Goal: Task Accomplishment & Management: Use online tool/utility

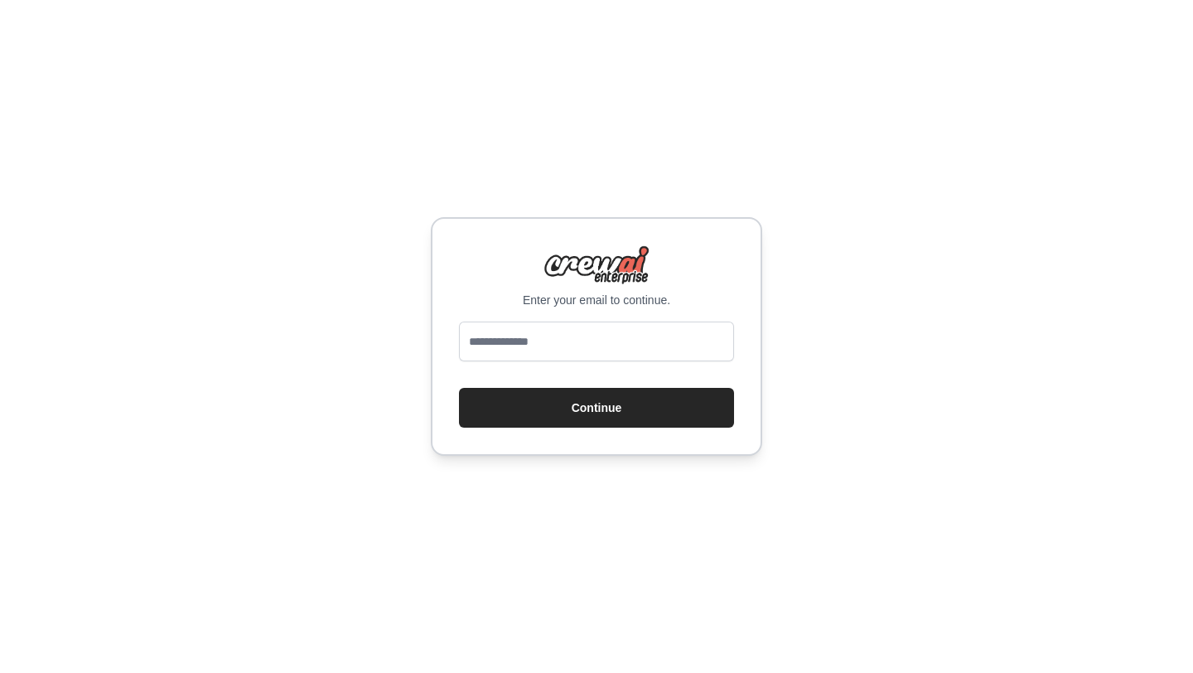
click at [508, 253] on div "Enter your email to continue." at bounding box center [596, 276] width 275 height 63
click at [621, 172] on div "Enter your email to continue. Continue" at bounding box center [596, 336] width 1193 height 673
click at [489, 364] on div at bounding box center [596, 344] width 275 height 46
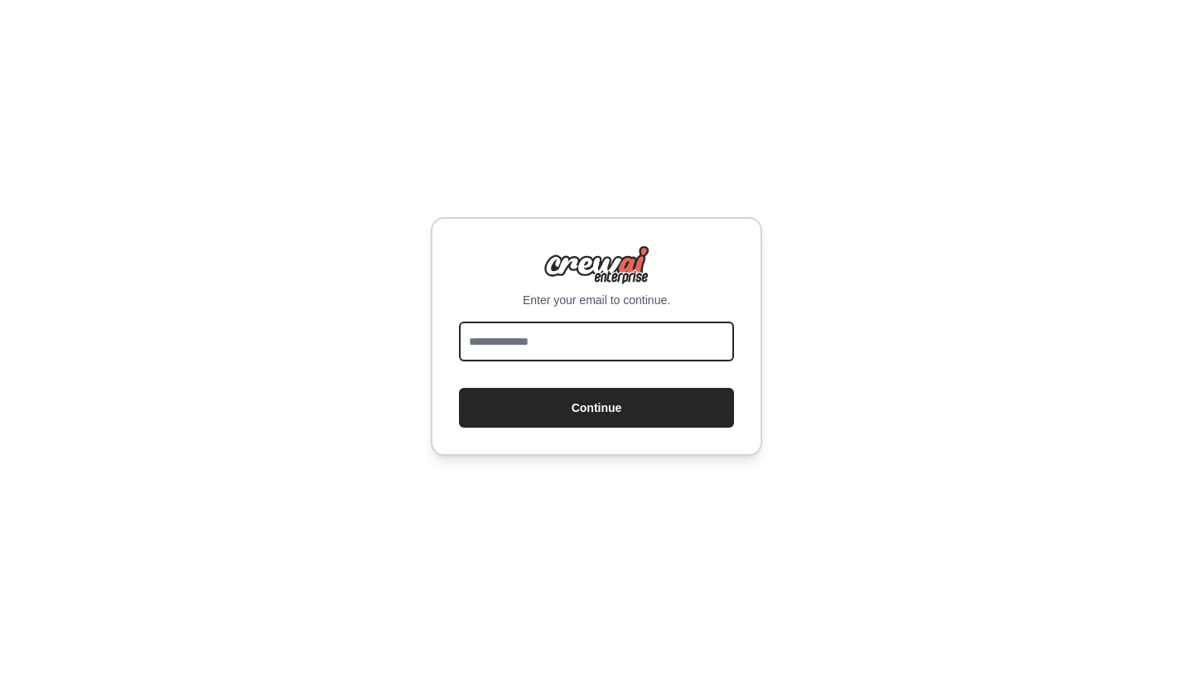
click at [599, 330] on input "email" at bounding box center [596, 341] width 275 height 40
type input "**********"
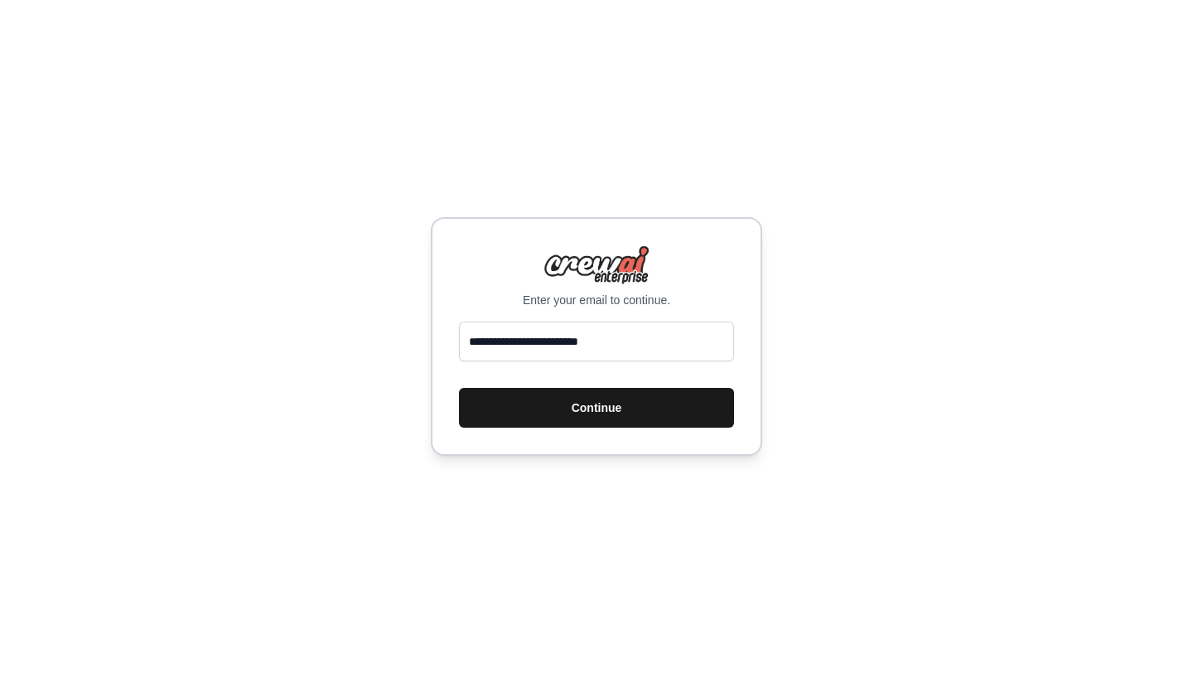
click at [612, 407] on button "Continue" at bounding box center [596, 408] width 275 height 40
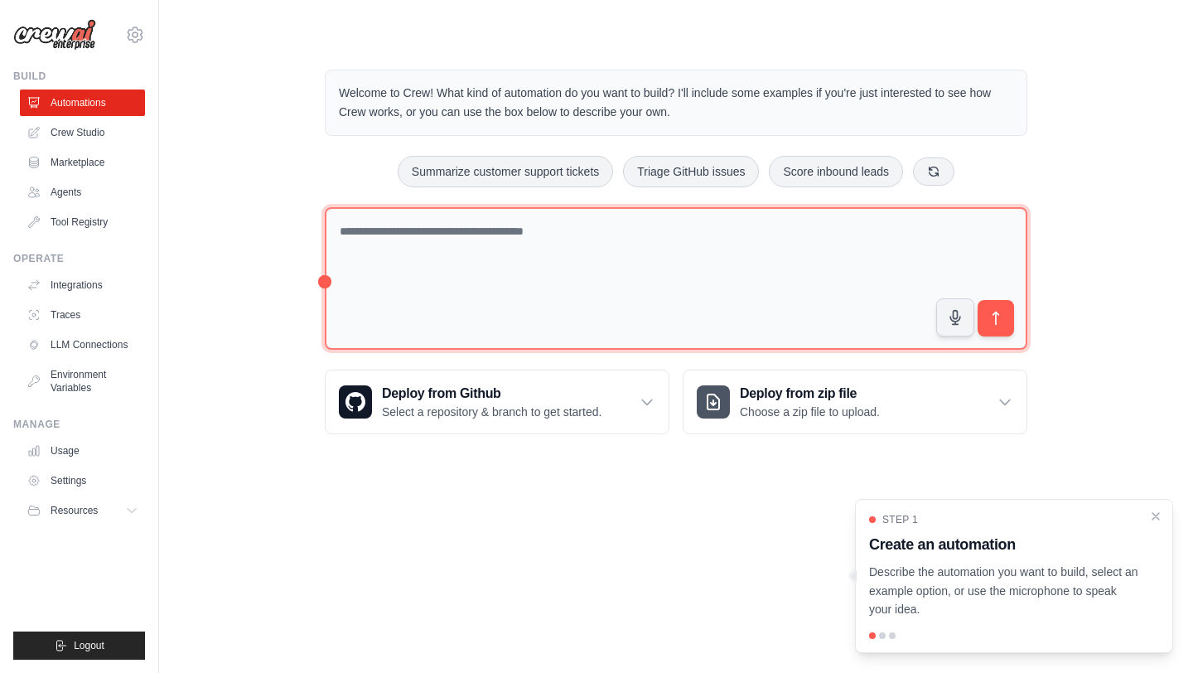
click at [561, 288] on textarea at bounding box center [676, 278] width 702 height 143
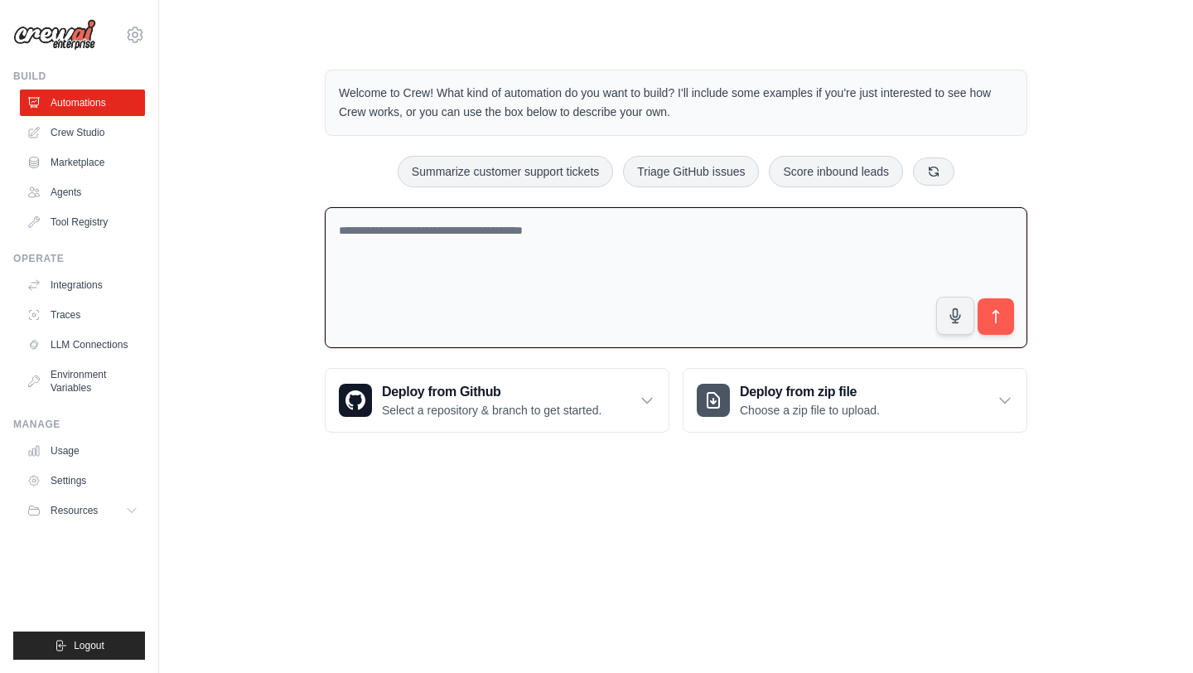
click at [553, 268] on textarea at bounding box center [676, 278] width 702 height 142
click at [663, 237] on textarea "**********" at bounding box center [676, 278] width 702 height 142
type textarea "**********"
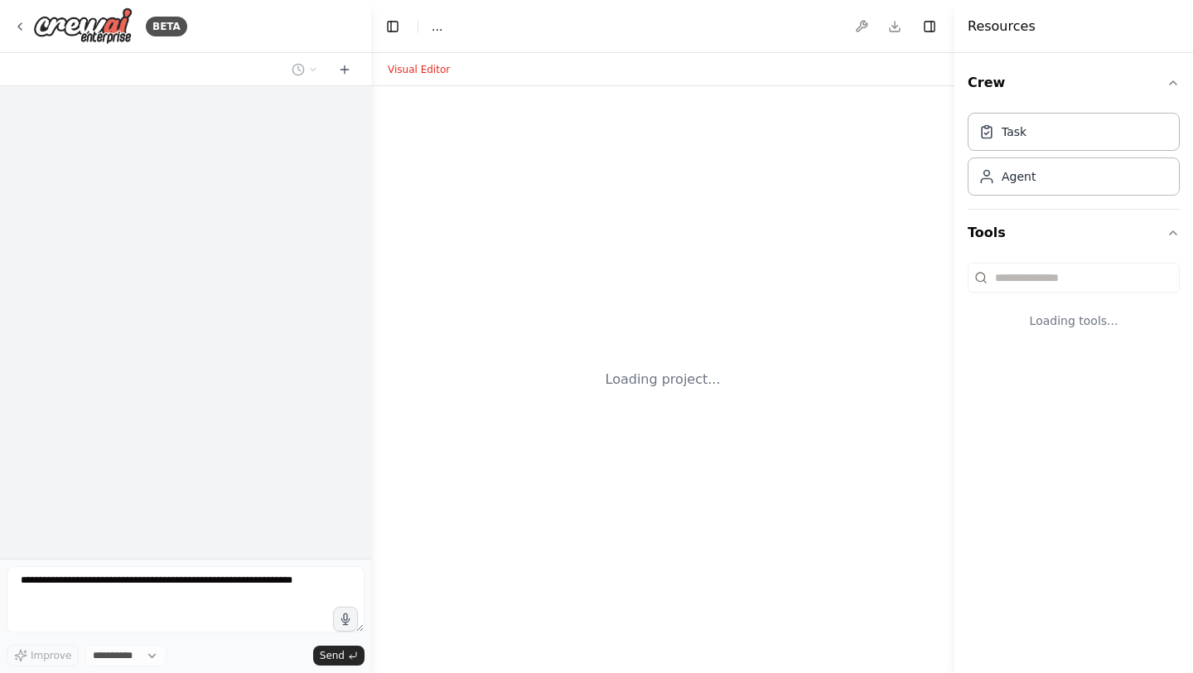
select select "****"
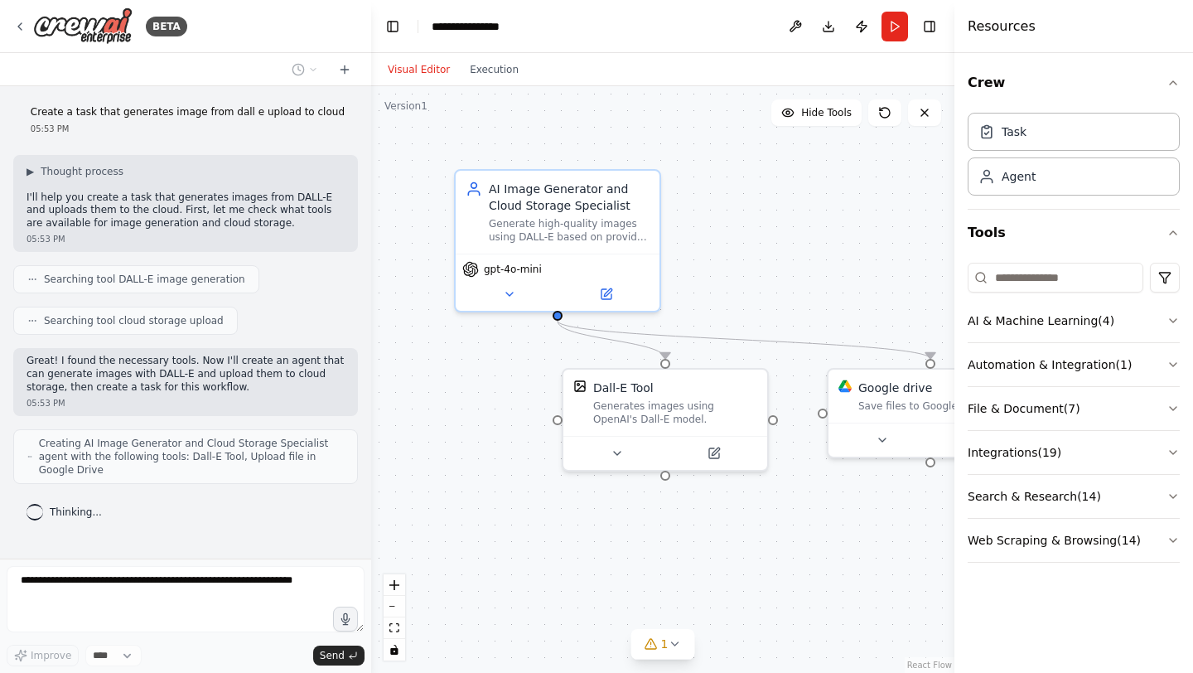
click at [414, 319] on div ".deletable-edge-delete-btn { width: 20px; height: 20px; border: 0px solid #ffff…" at bounding box center [662, 379] width 583 height 586
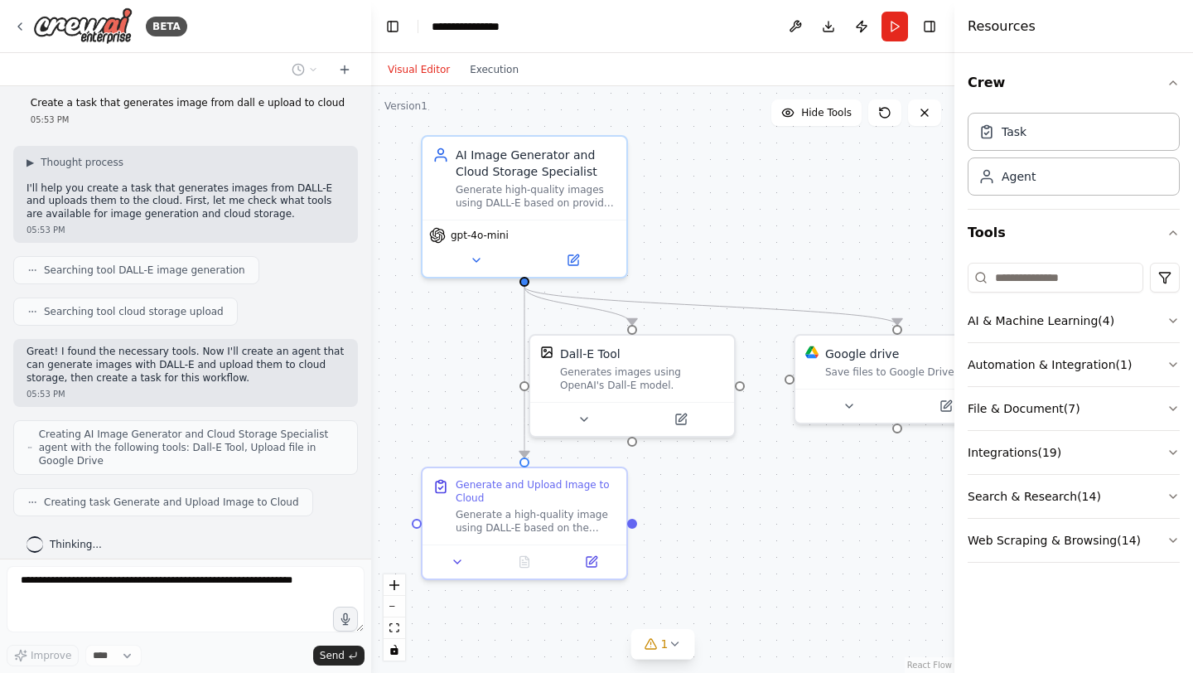
drag, startPoint x: 780, startPoint y: 329, endPoint x: 780, endPoint y: 280, distance: 48.9
click at [780, 280] on div ".deletable-edge-delete-btn { width: 20px; height: 20px; border: 0px solid #ffff…" at bounding box center [662, 379] width 583 height 586
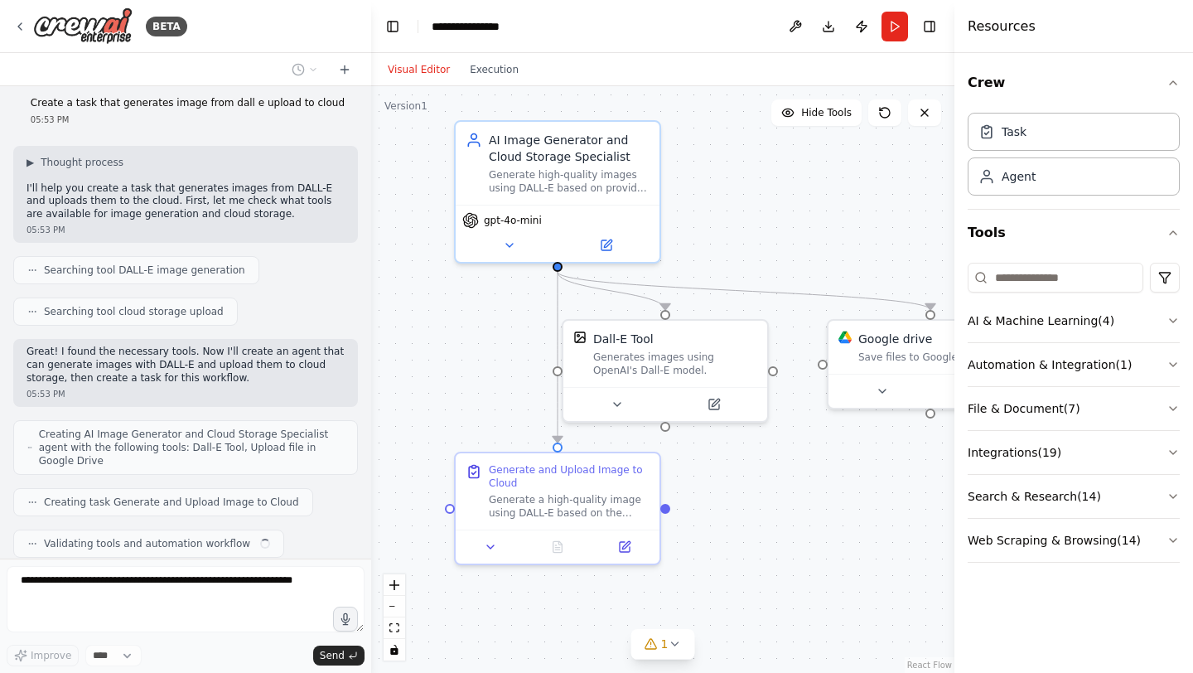
scroll to position [51, 0]
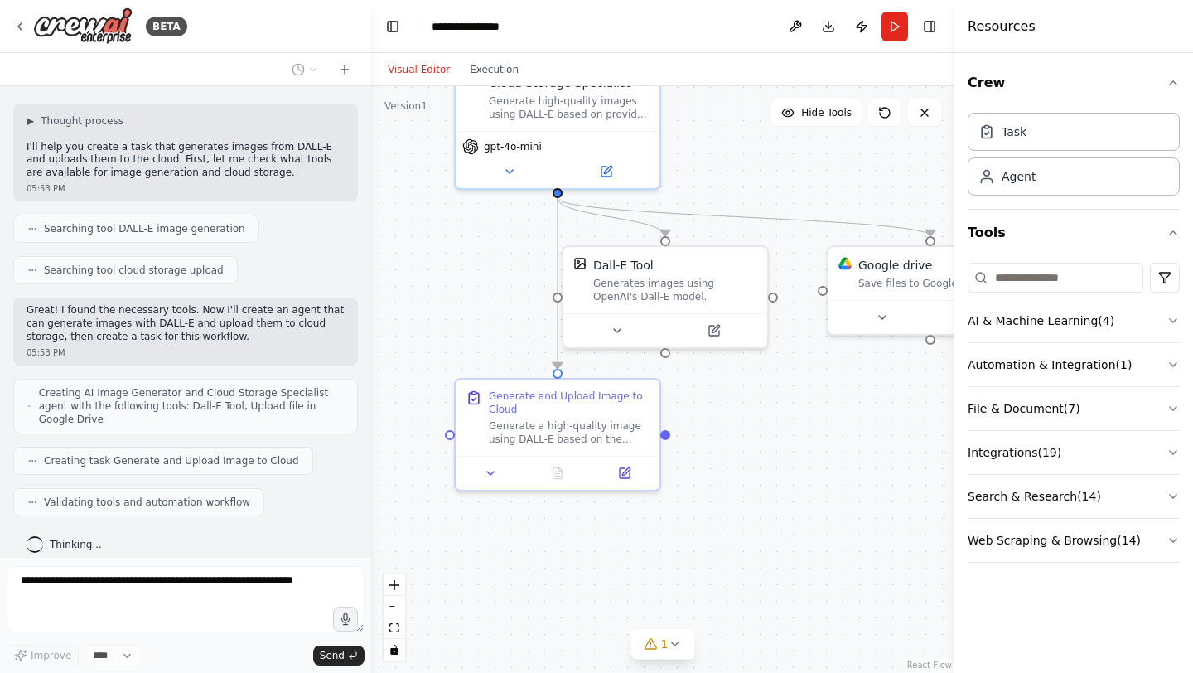
drag, startPoint x: 835, startPoint y: 563, endPoint x: 821, endPoint y: 470, distance: 94.6
click at [825, 470] on div ".deletable-edge-delete-btn { width: 20px; height: 20px; border: 0px solid #ffff…" at bounding box center [662, 379] width 583 height 586
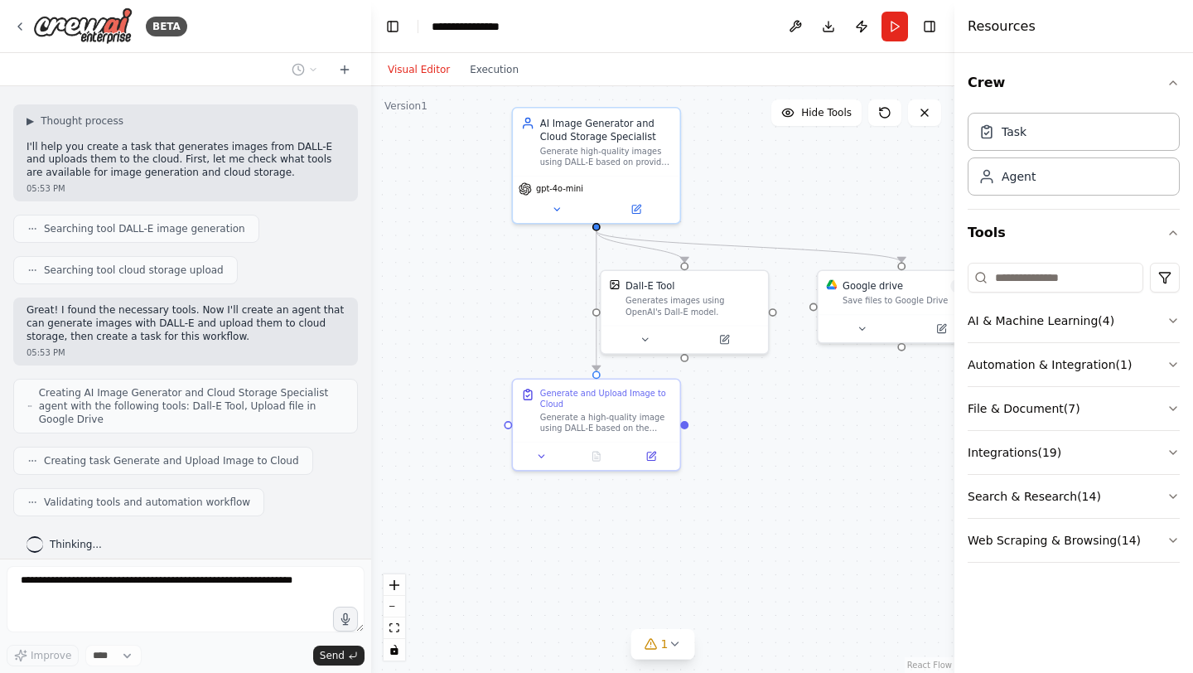
drag, startPoint x: 801, startPoint y: 471, endPoint x: 776, endPoint y: 459, distance: 27.8
click at [779, 462] on div ".deletable-edge-delete-btn { width: 20px; height: 20px; border: 0px solid #ffff…" at bounding box center [662, 379] width 583 height 586
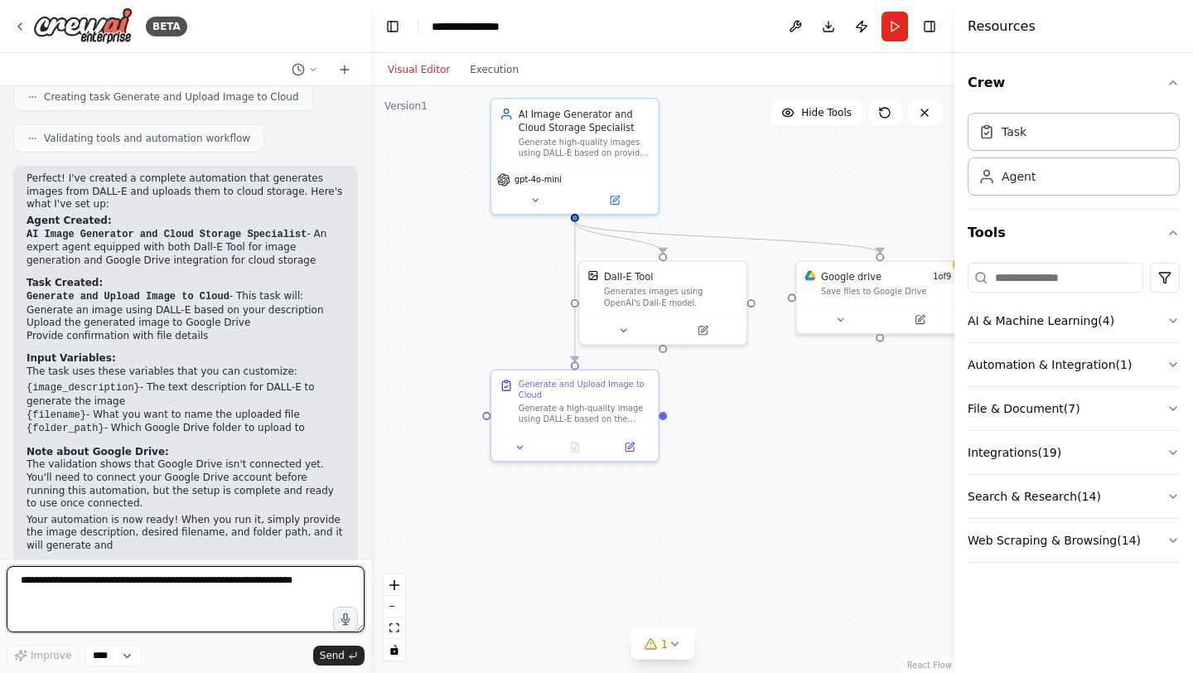
scroll to position [427, 0]
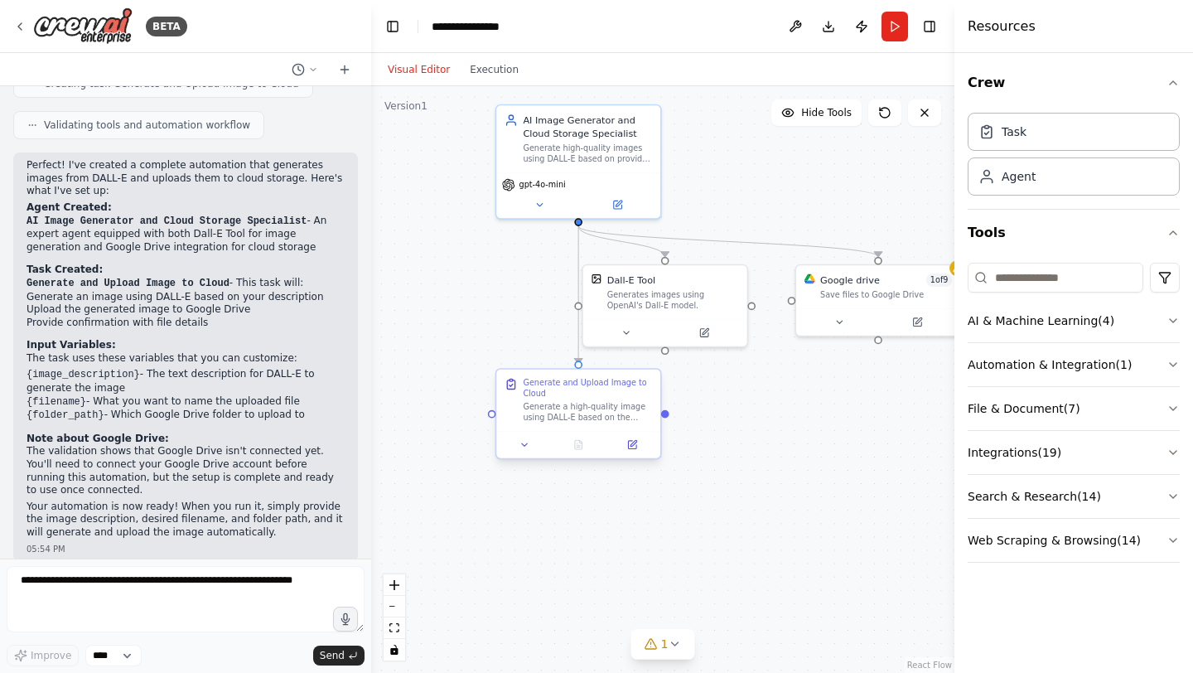
click at [626, 407] on div "Generate a high-quality image using DALL-E based on the provided image descript…" at bounding box center [587, 412] width 129 height 22
click at [190, 595] on textarea at bounding box center [186, 599] width 358 height 66
click at [343, 79] on div at bounding box center [185, 69] width 371 height 33
click at [343, 72] on icon at bounding box center [344, 69] width 13 height 13
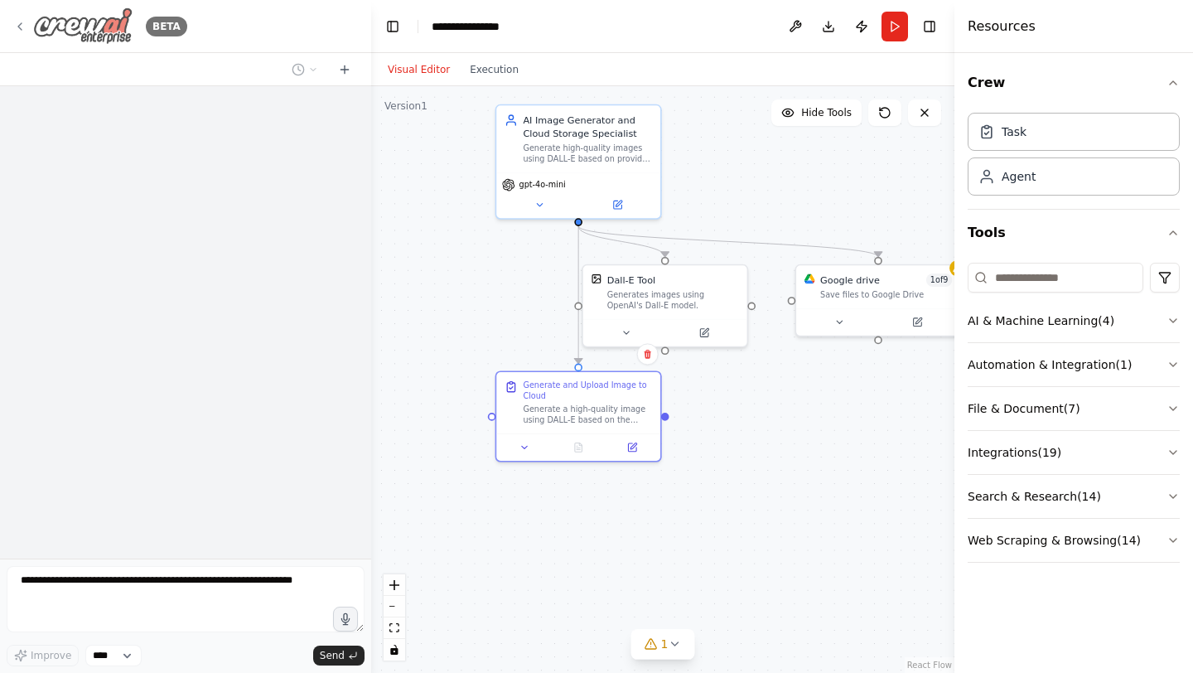
click at [88, 37] on img at bounding box center [82, 25] width 99 height 37
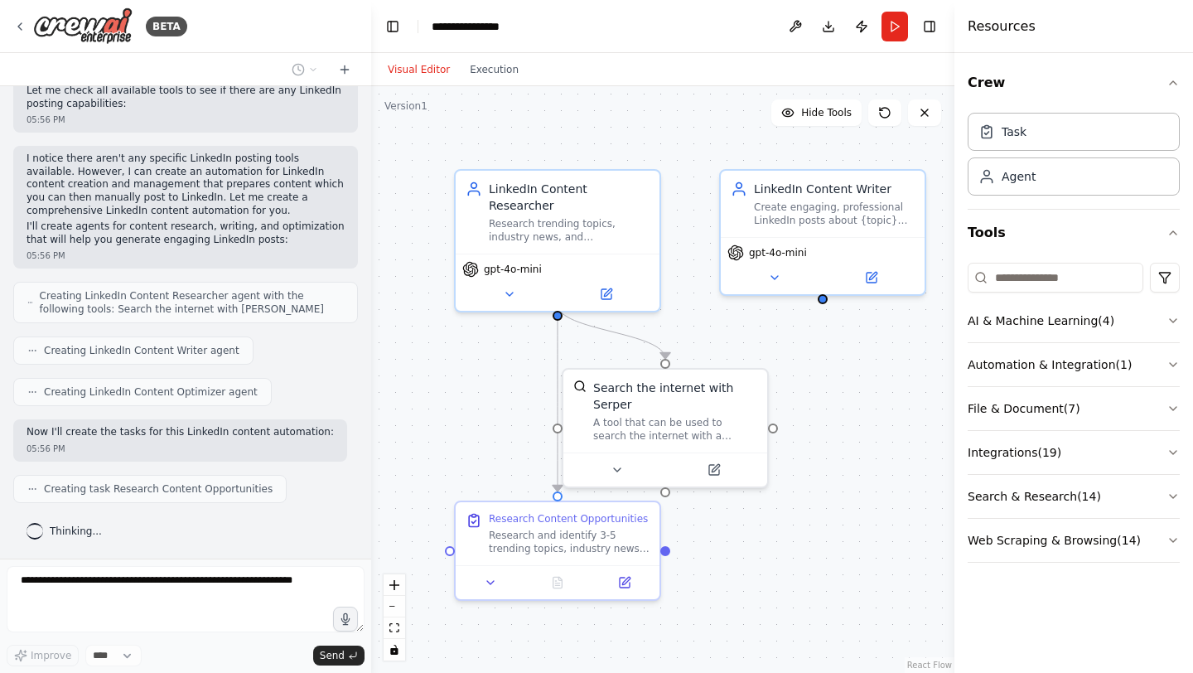
scroll to position [450, 0]
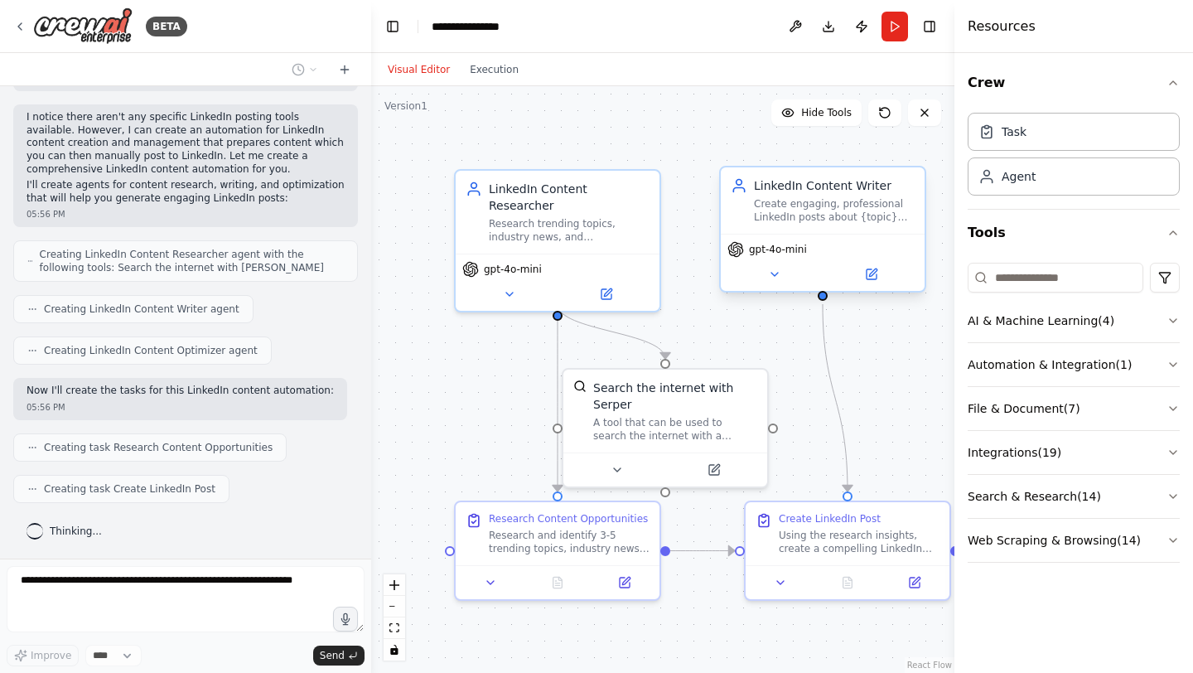
click at [813, 205] on div "Create engaging, professional LinkedIn posts about {topic} that drive meaningfu…" at bounding box center [834, 210] width 161 height 27
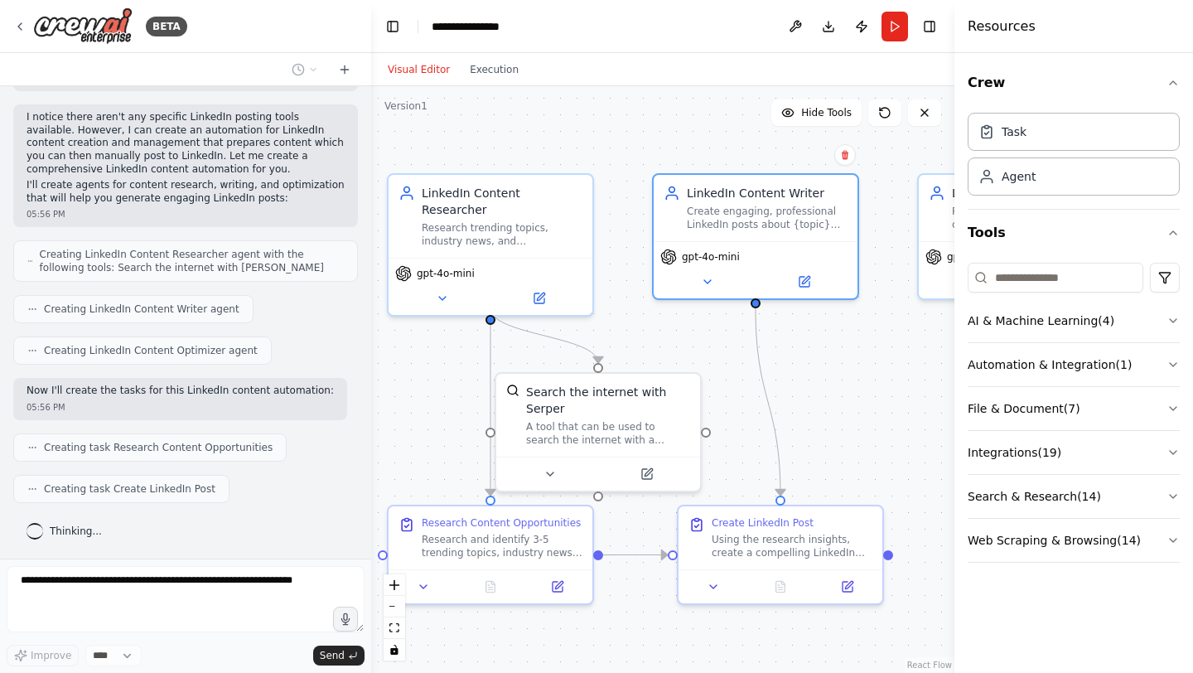
drag, startPoint x: 372, startPoint y: 294, endPoint x: 233, endPoint y: 306, distance: 139.6
click at [233, 306] on div "BETA Create automation for linked inpost 05:55 PM ▶ Thought process I'll help y…" at bounding box center [596, 336] width 1193 height 673
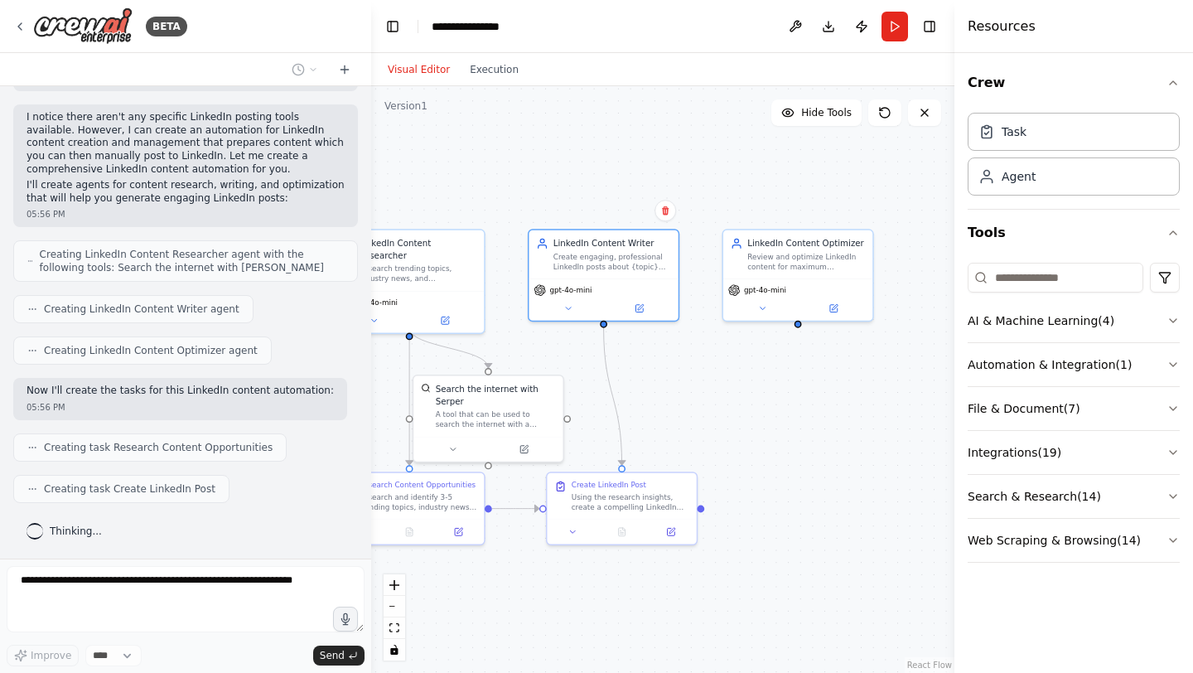
drag, startPoint x: 791, startPoint y: 394, endPoint x: 728, endPoint y: 394, distance: 62.9
click at [728, 394] on div ".deletable-edge-delete-btn { width: 20px; height: 20px; border: 0px solid #ffff…" at bounding box center [662, 379] width 583 height 586
click at [813, 264] on div "Review and optimize LinkedIn content for maximum engagement by improving format…" at bounding box center [806, 258] width 118 height 19
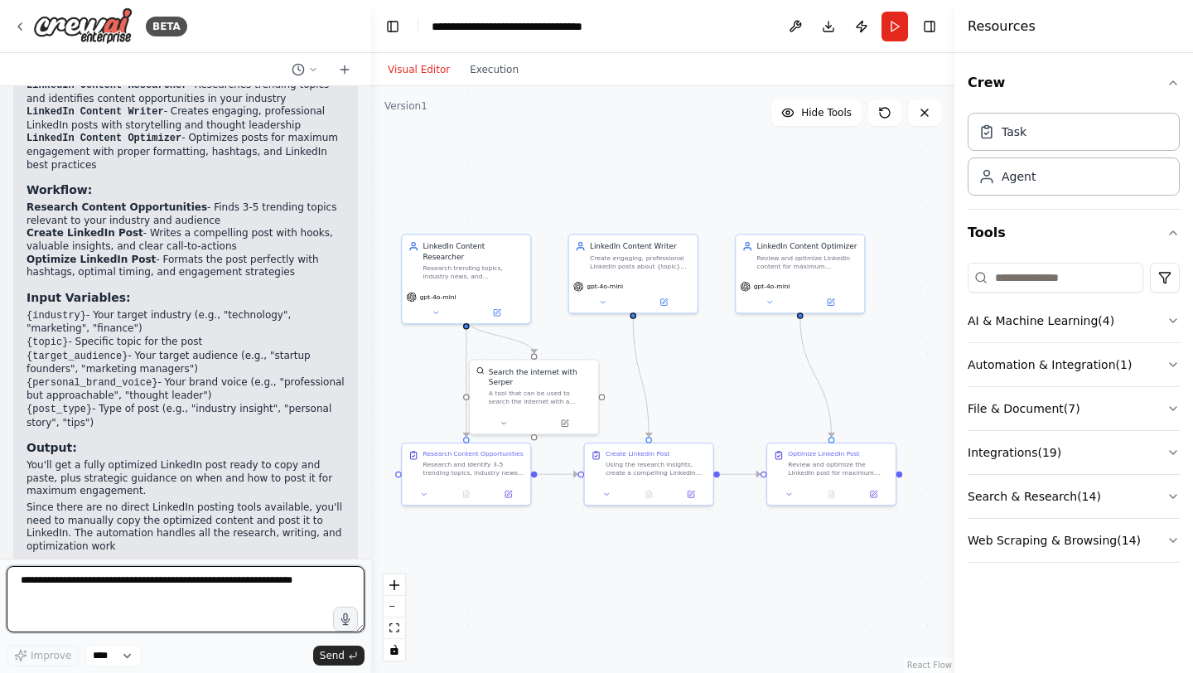
scroll to position [1196, 0]
